Goal: Navigation & Orientation: Find specific page/section

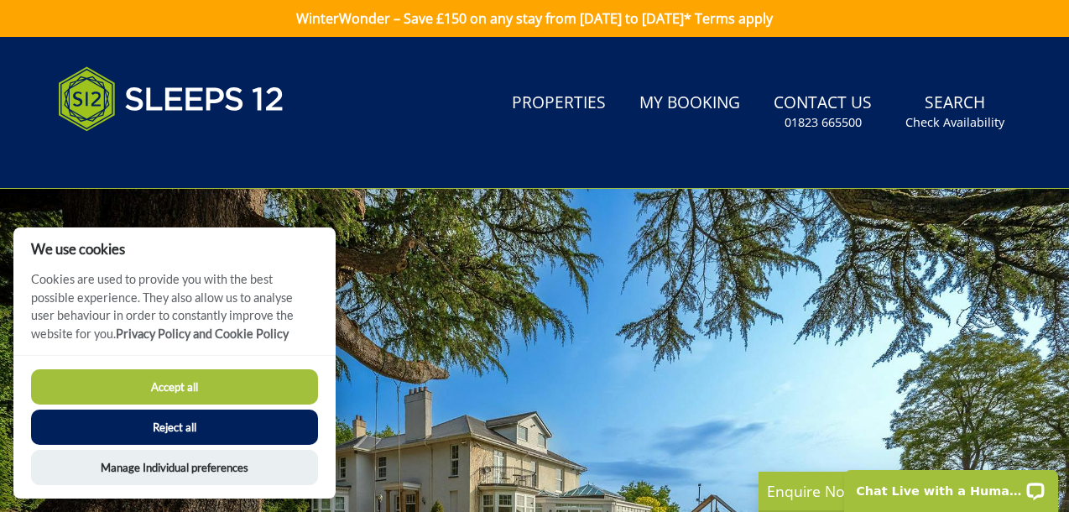
click at [229, 384] on button "Accept all" at bounding box center [174, 386] width 287 height 35
checkbox input "true"
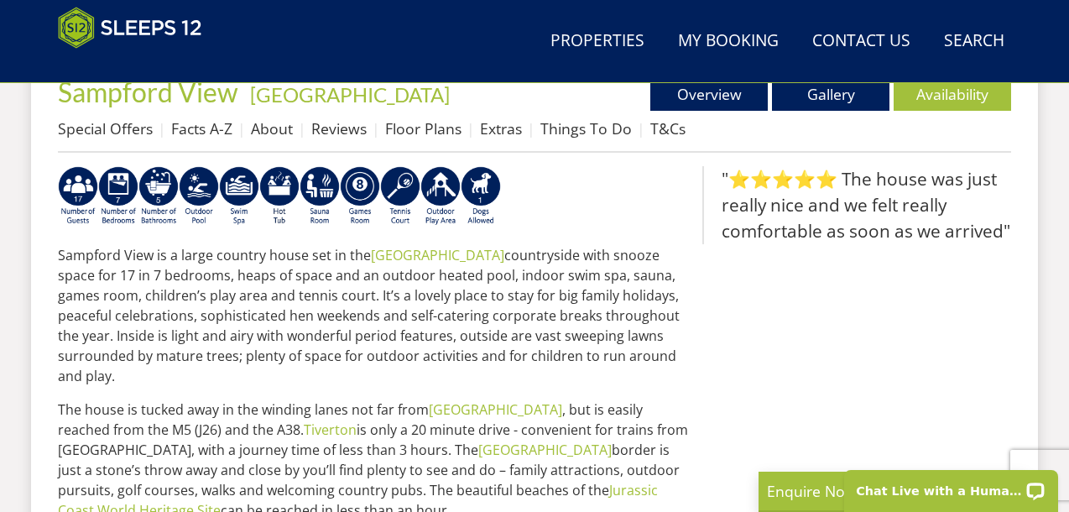
scroll to position [525, 0]
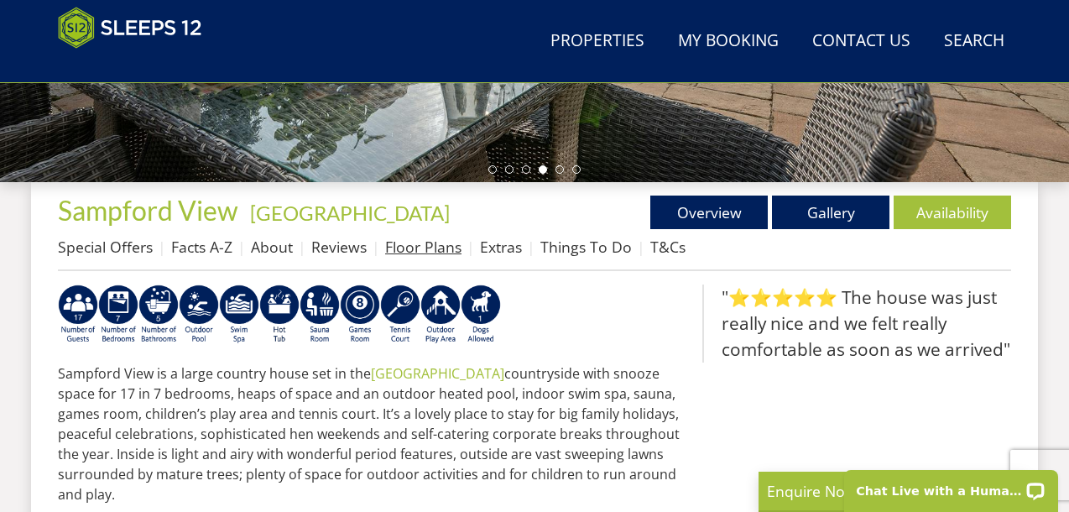
click at [439, 251] on link "Floor Plans" at bounding box center [423, 247] width 76 height 20
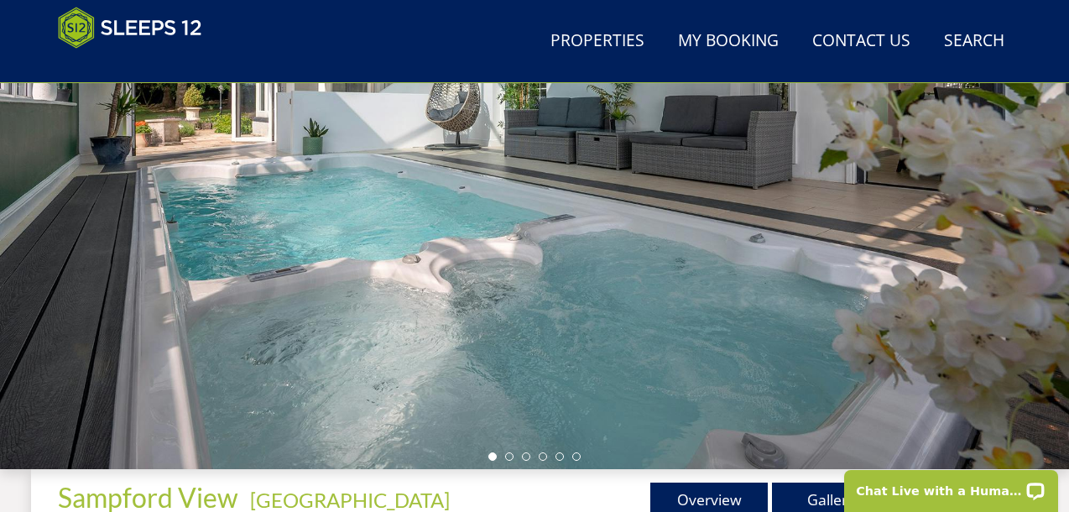
scroll to position [239, 0]
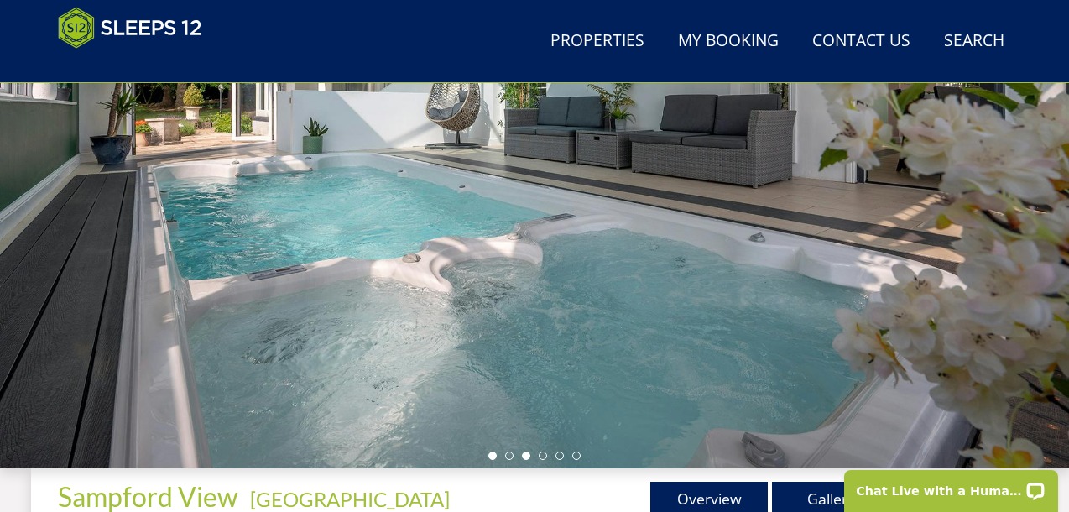
click at [525, 456] on li at bounding box center [526, 456] width 8 height 8
